Goal: Transaction & Acquisition: Purchase product/service

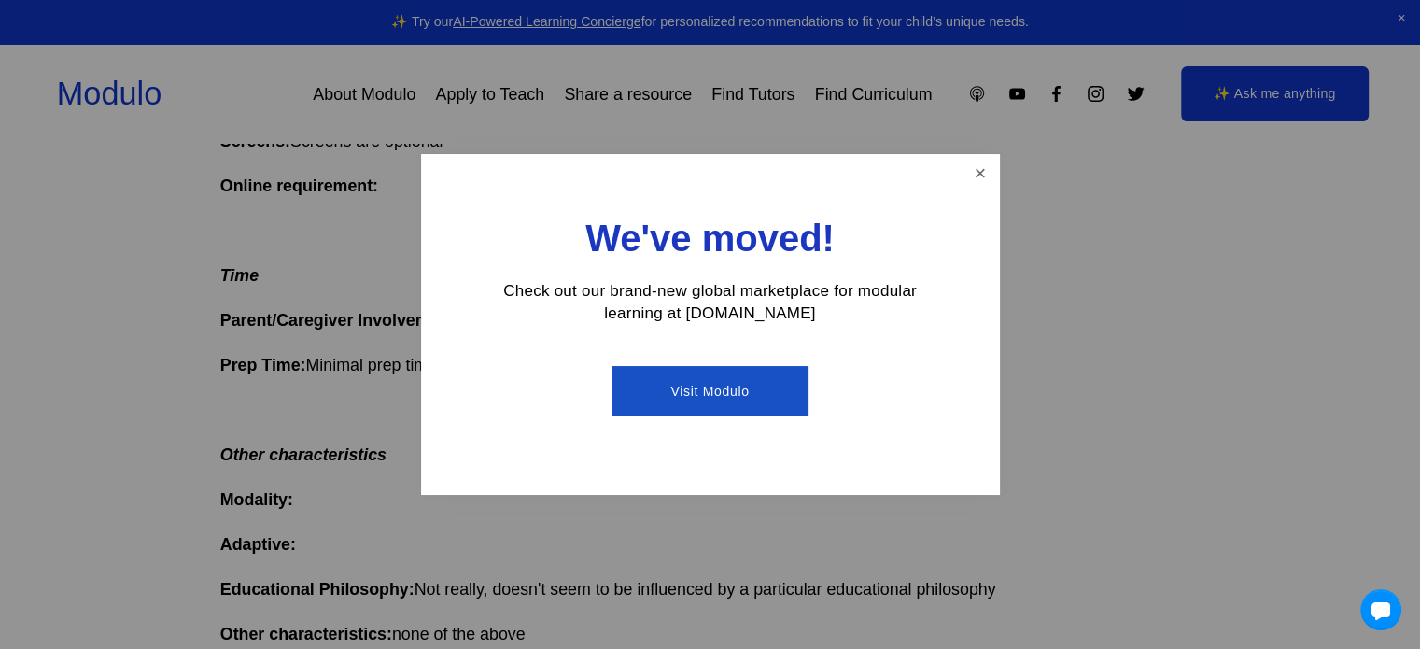
scroll to position [1213, 0]
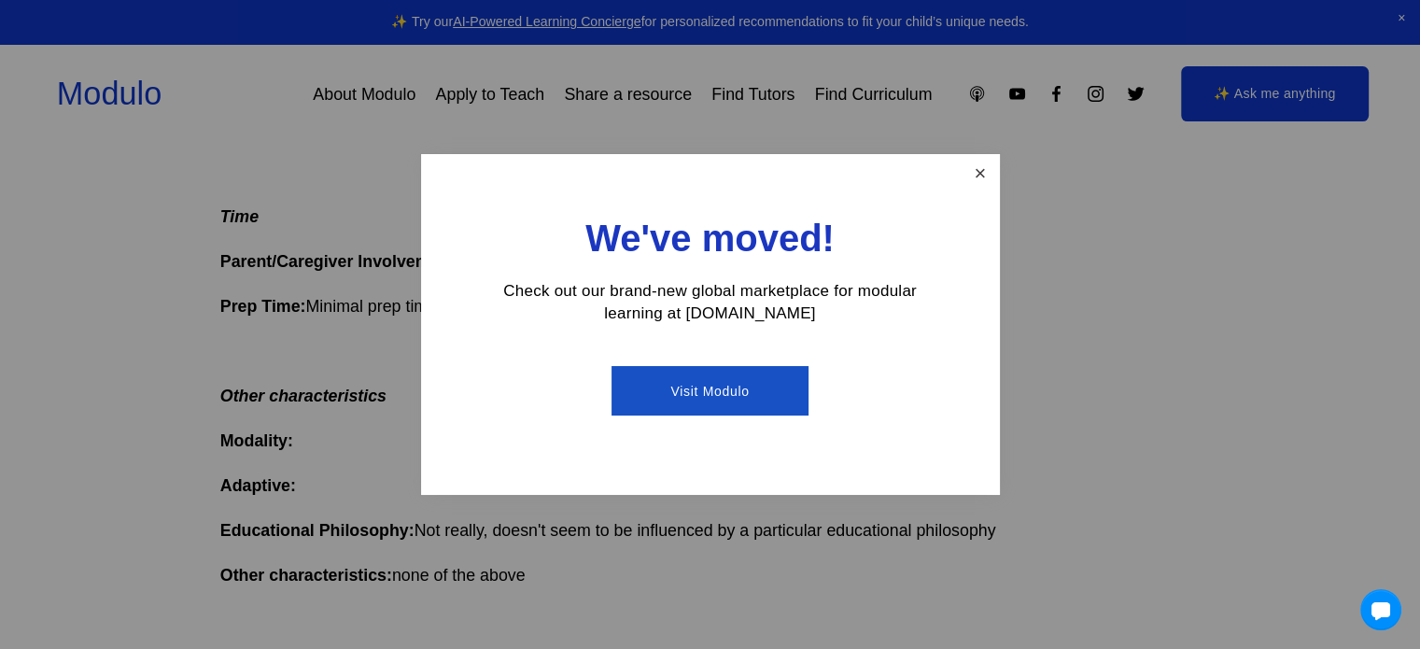
click at [974, 171] on link "Close" at bounding box center [979, 173] width 33 height 33
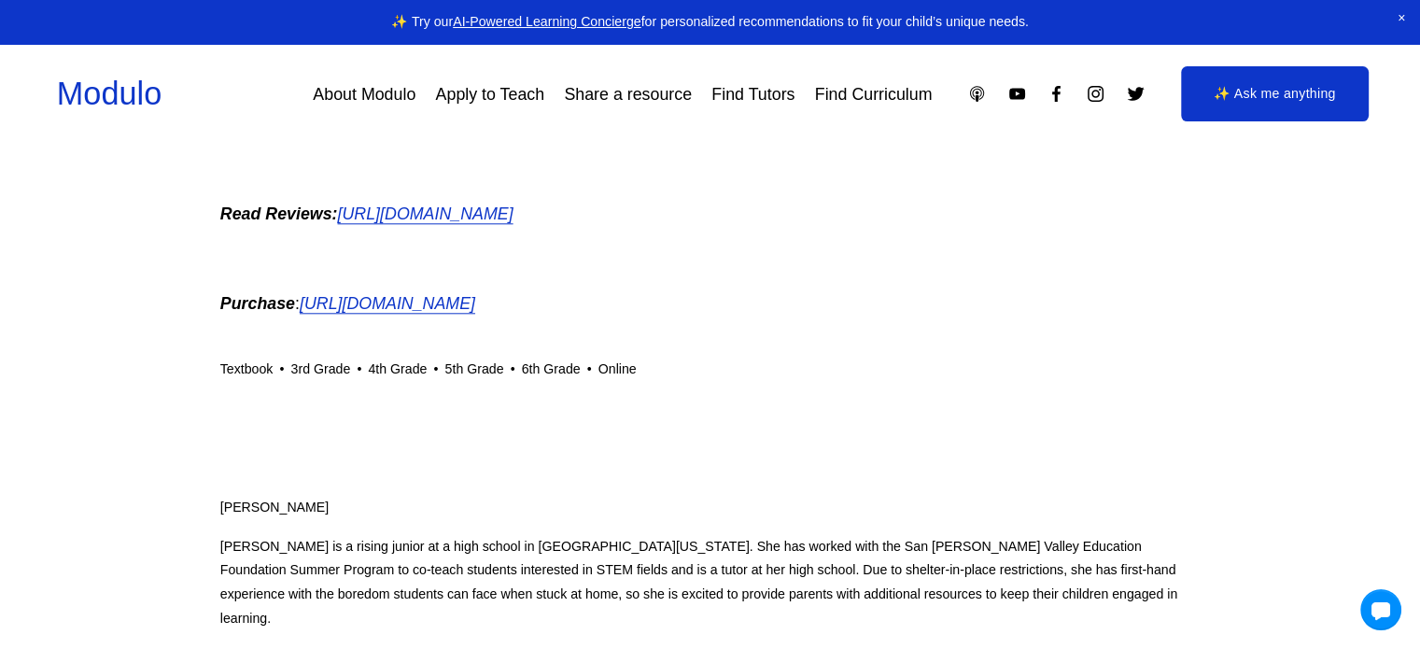
scroll to position [1773, 0]
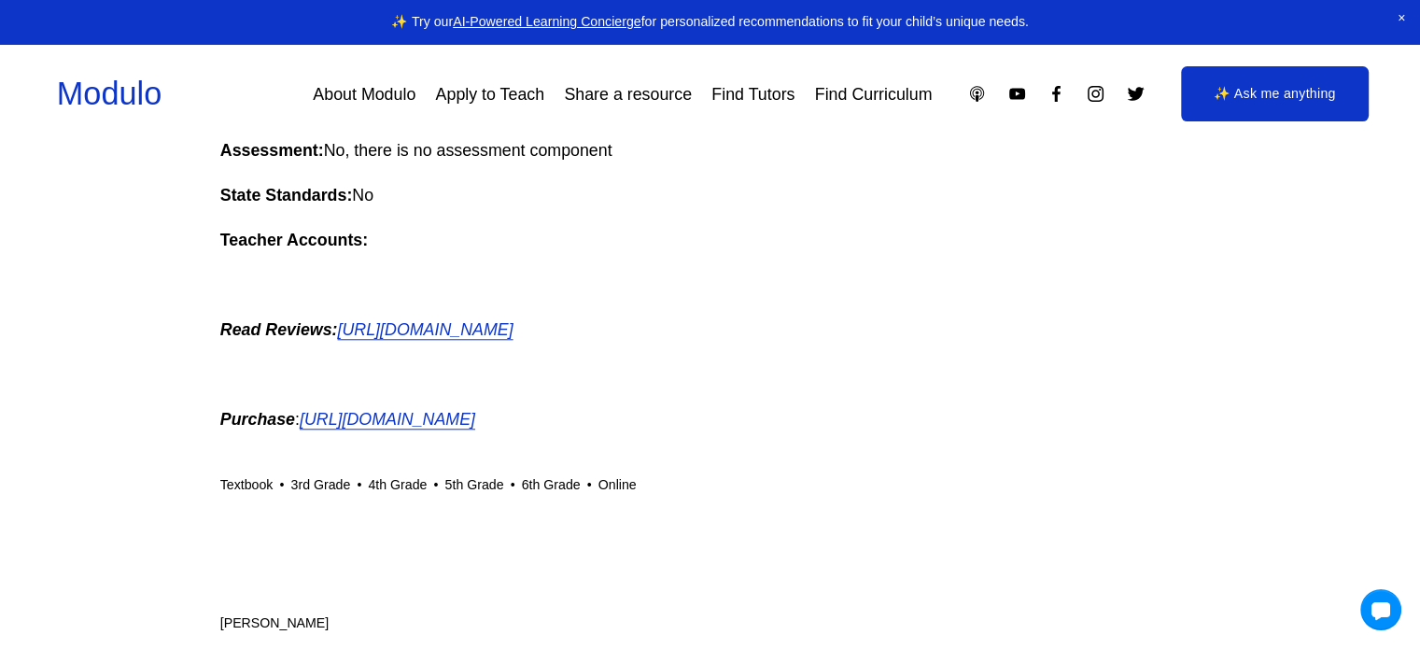
click at [450, 433] on p "Purchase : [URL][DOMAIN_NAME]" at bounding box center [710, 419] width 980 height 30
click at [467, 425] on em "[URL][DOMAIN_NAME]" at bounding box center [387, 419] width 175 height 19
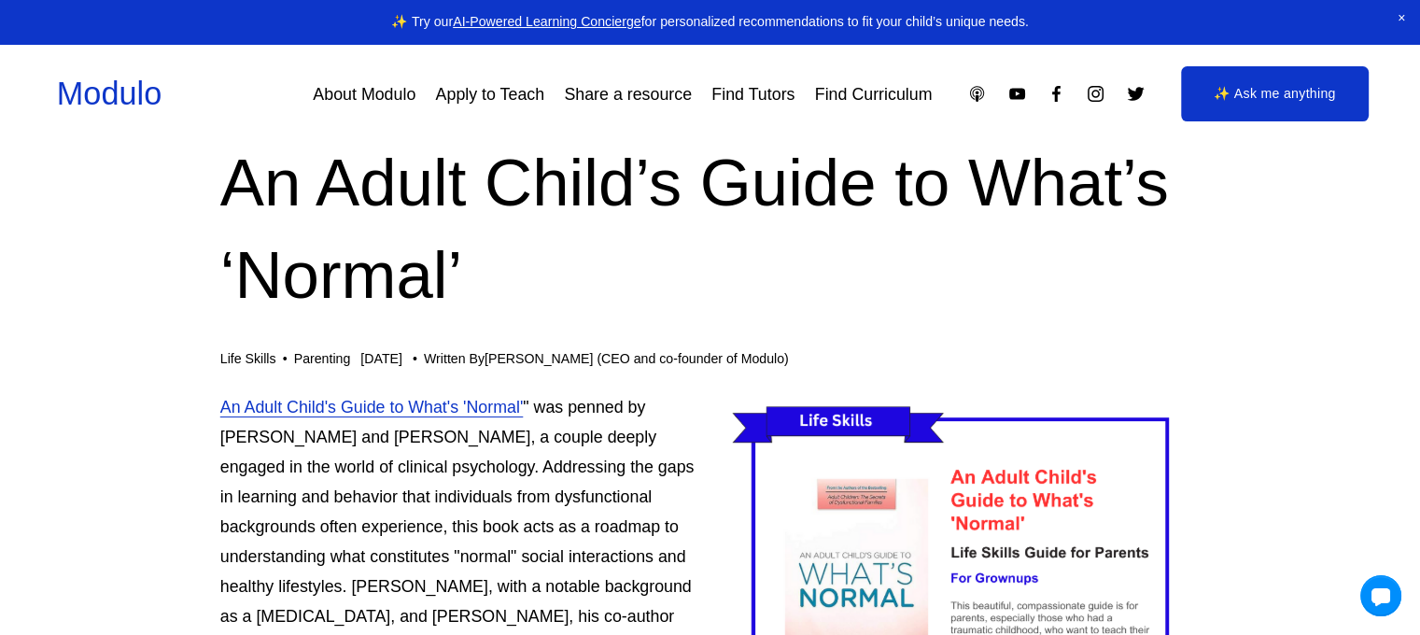
scroll to position [93, 0]
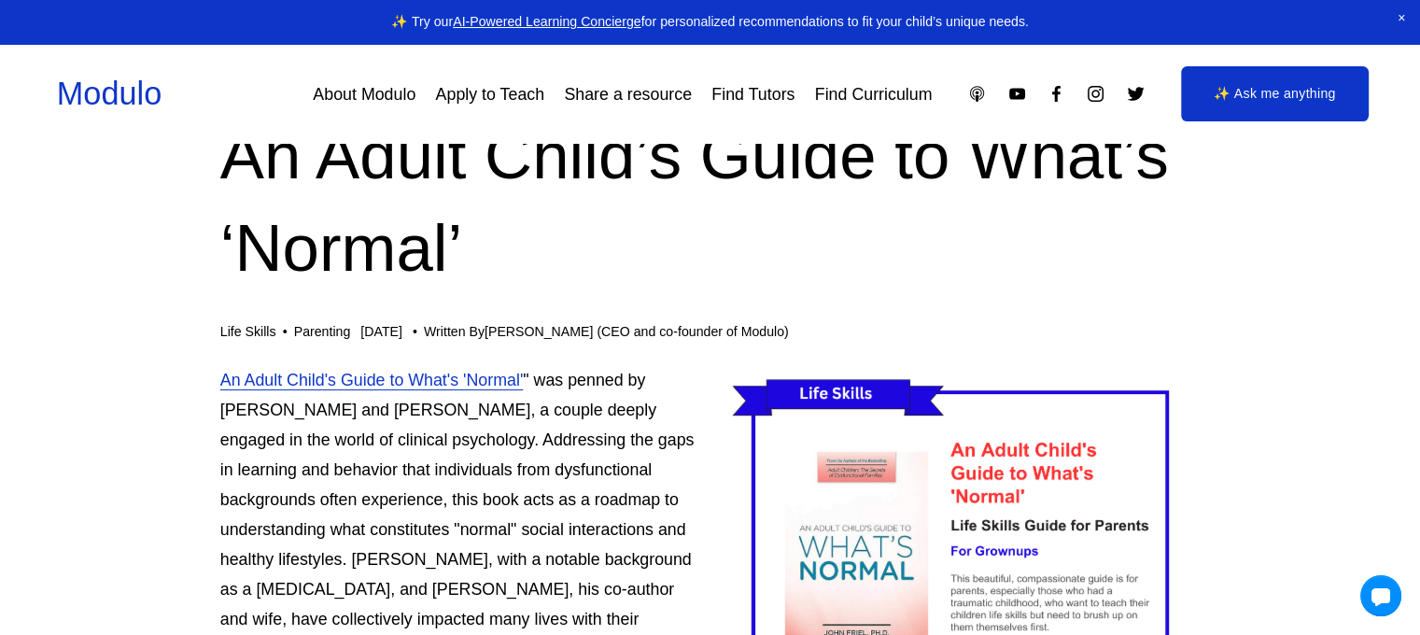
click at [479, 372] on p "An Adult Child's Guide to What's 'Normal' " was penned by John and Linda Friel,…" at bounding box center [710, 589] width 980 height 449
click at [487, 380] on link "An Adult Child's Guide to What's 'Normal'" at bounding box center [371, 380] width 302 height 19
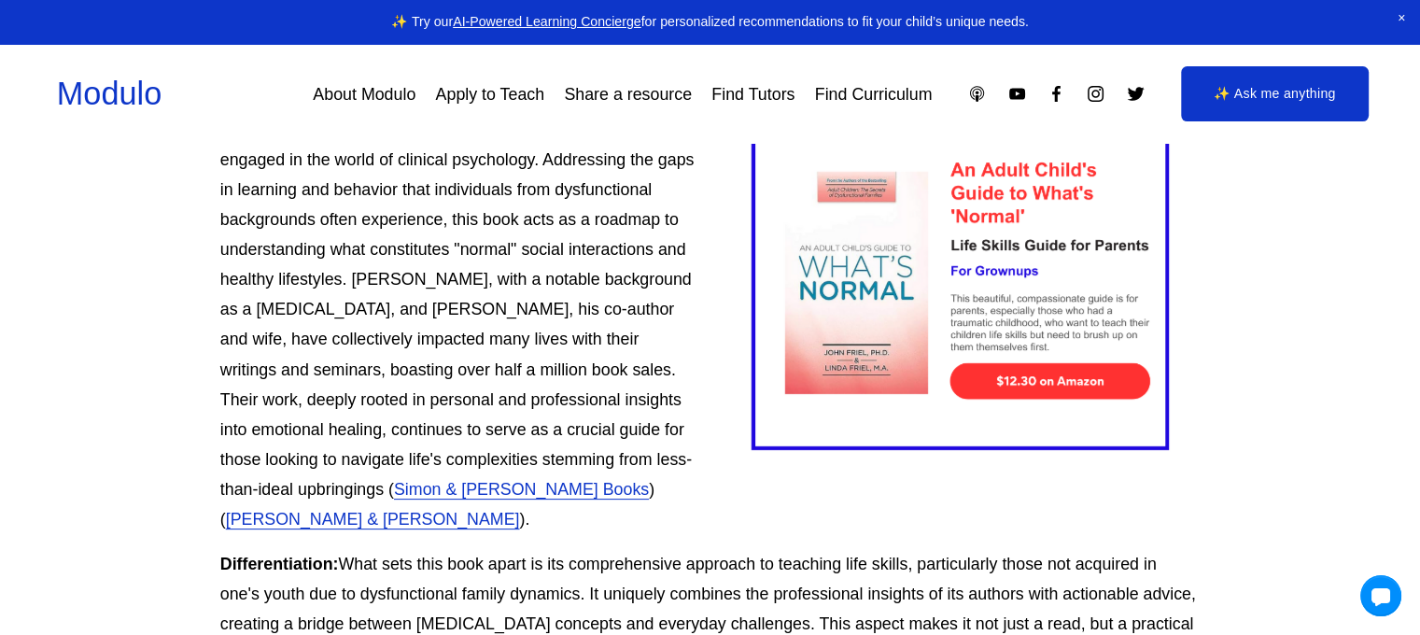
scroll to position [467, 0]
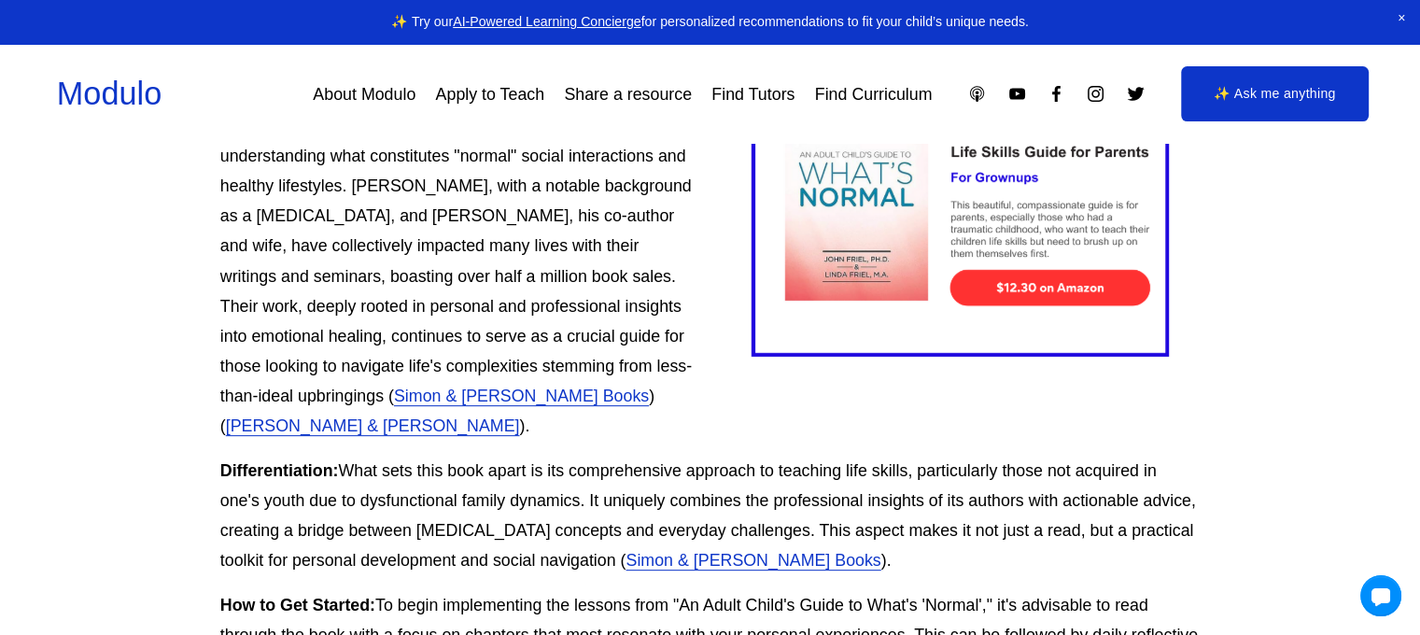
click at [720, 551] on link "Simon & Schuster Books" at bounding box center [752, 560] width 255 height 19
